Goal: Navigation & Orientation: Find specific page/section

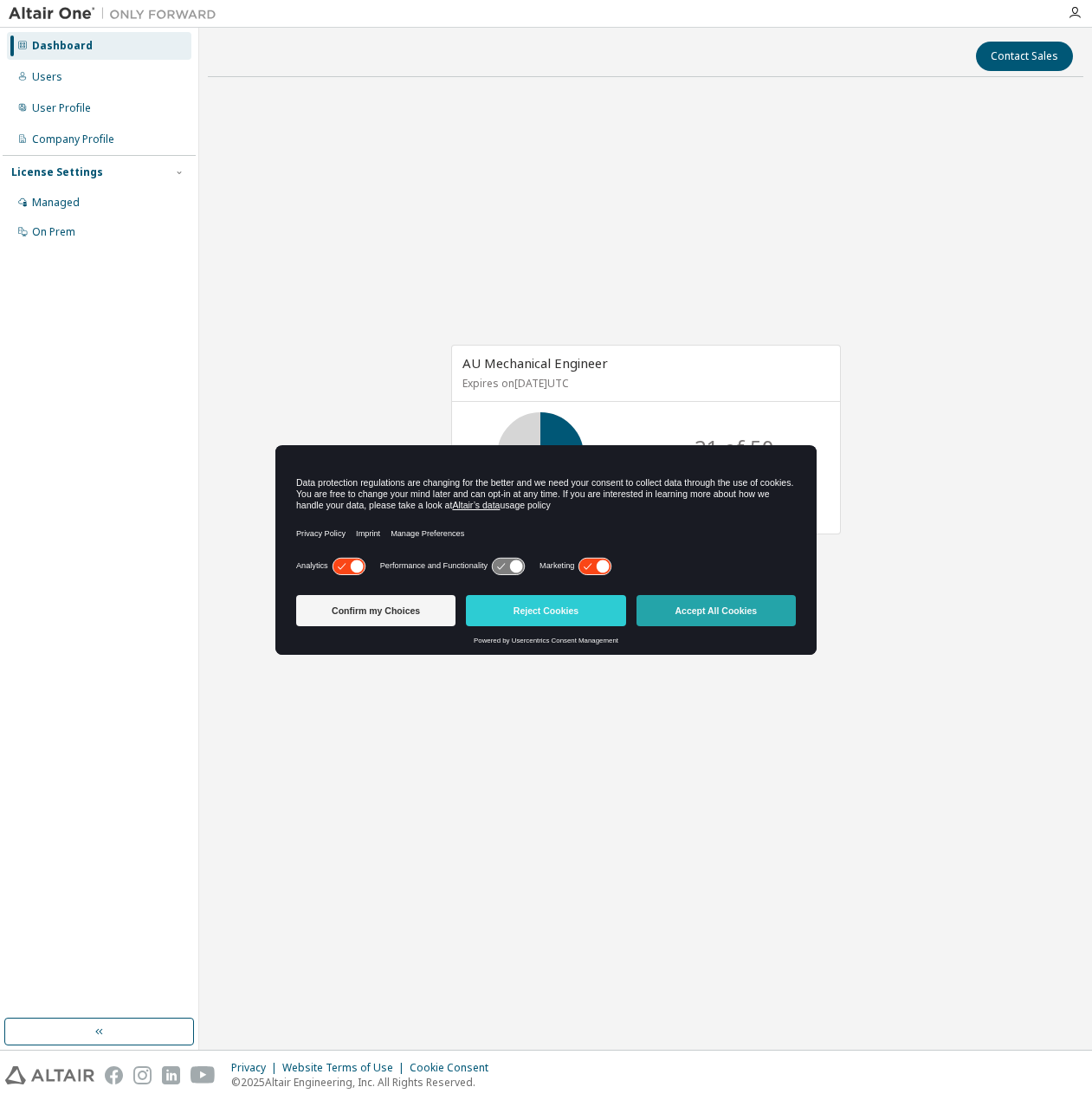
click at [769, 610] on button "Accept All Cookies" at bounding box center [716, 610] width 160 height 31
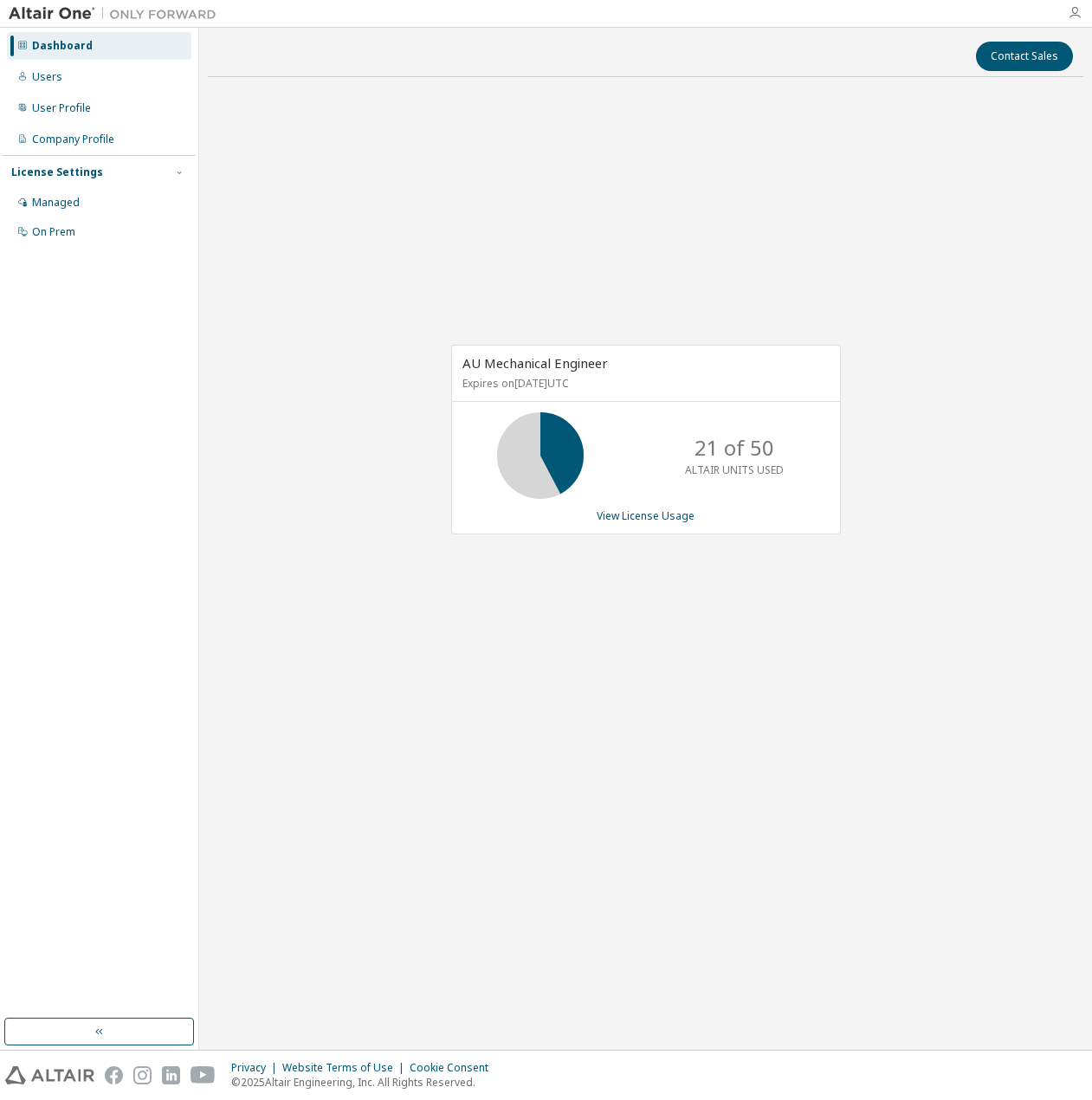
click at [1075, 16] on icon "button" at bounding box center [1075, 13] width 14 height 14
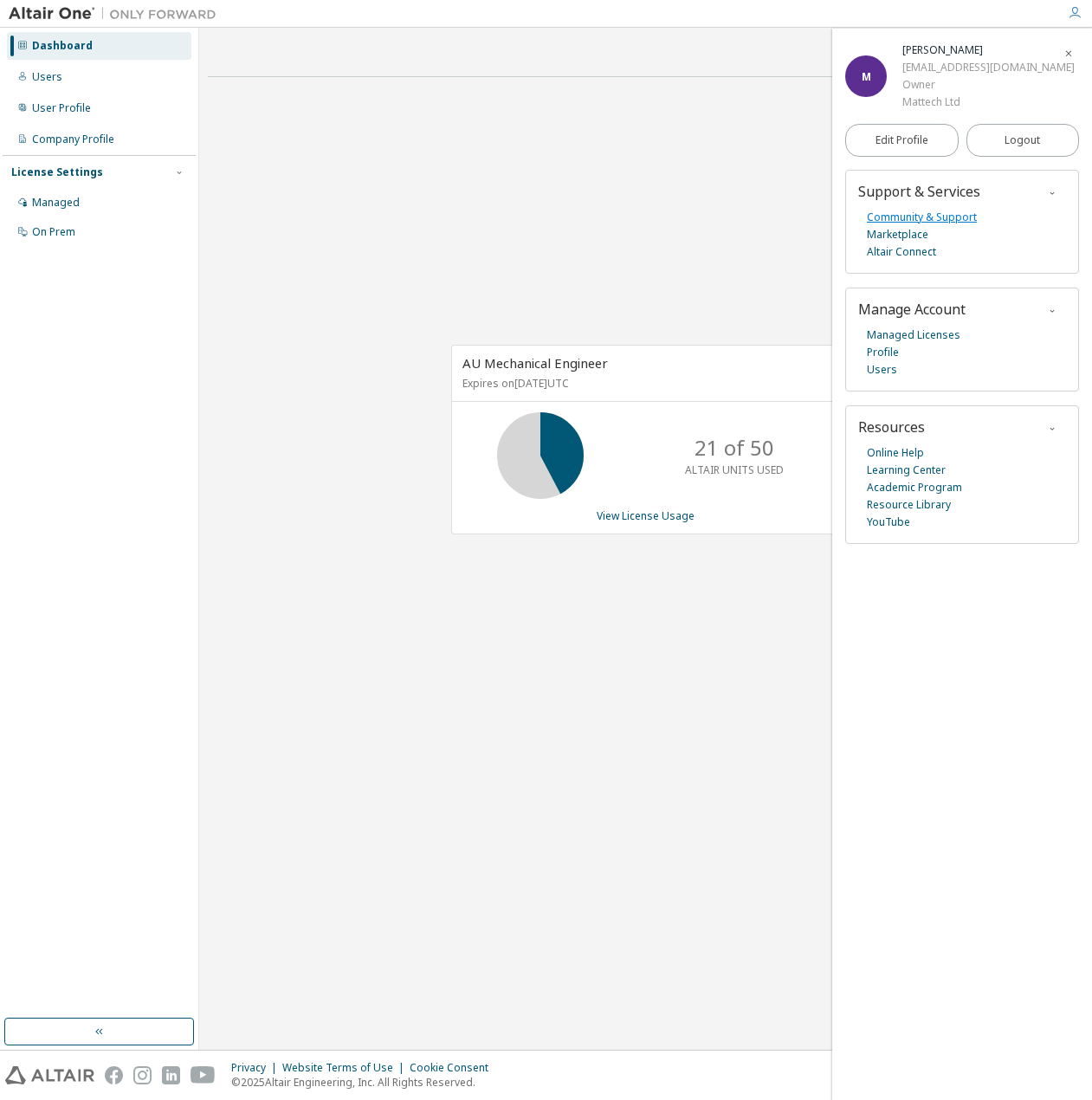
click at [906, 214] on link "Community & Support" at bounding box center [921, 216] width 110 height 17
